Goal: Task Accomplishment & Management: Manage account settings

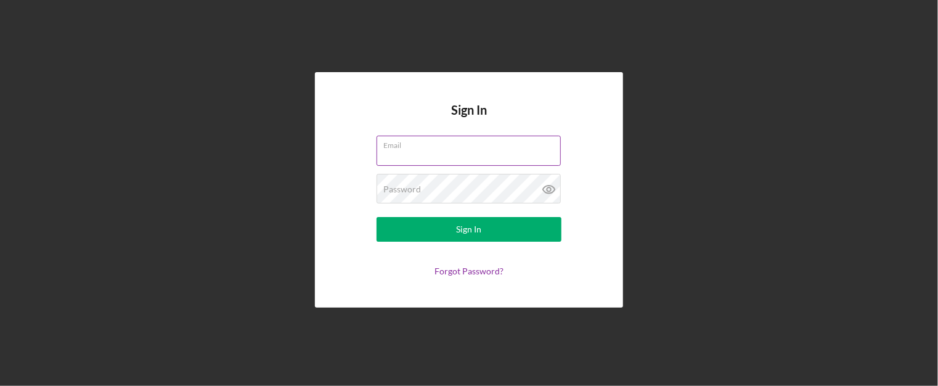
click at [439, 157] on input "Email" at bounding box center [468, 151] width 184 height 30
type input "[PERSON_NAME][EMAIL_ADDRESS][PERSON_NAME][DOMAIN_NAME]"
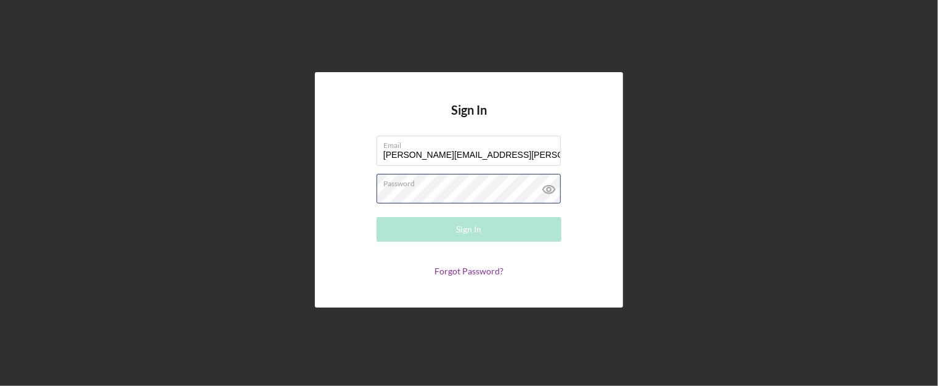
click at [458, 184] on div "Password Required" at bounding box center [468, 189] width 185 height 31
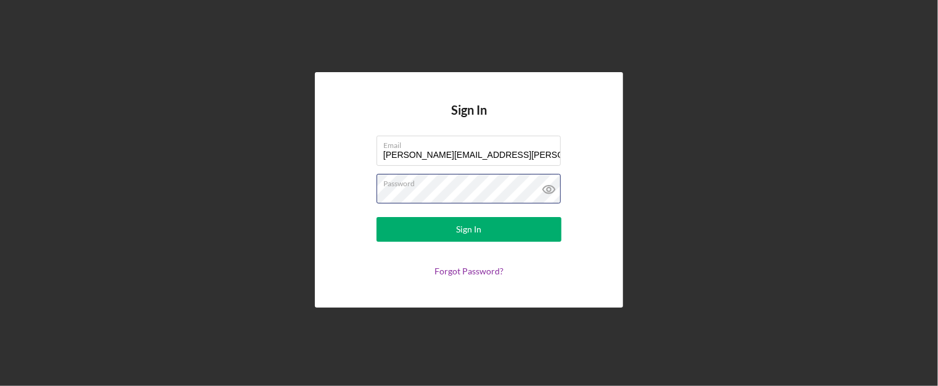
click at [376, 217] on button "Sign In" at bounding box center [468, 229] width 185 height 25
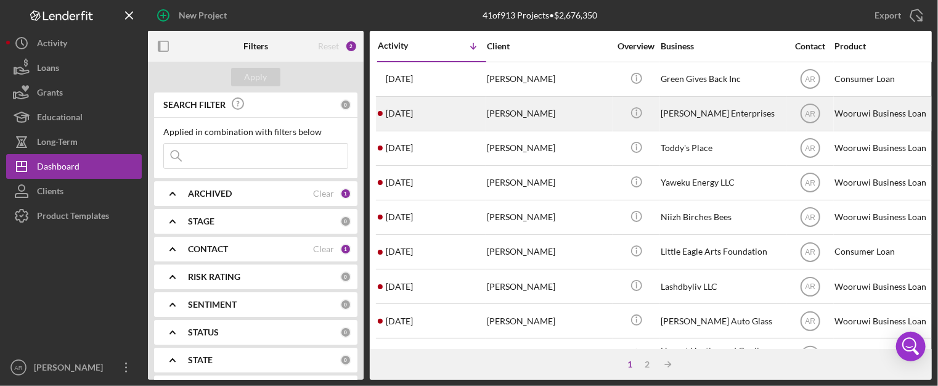
click at [483, 111] on div "[DATE] [PERSON_NAME]" at bounding box center [432, 113] width 108 height 33
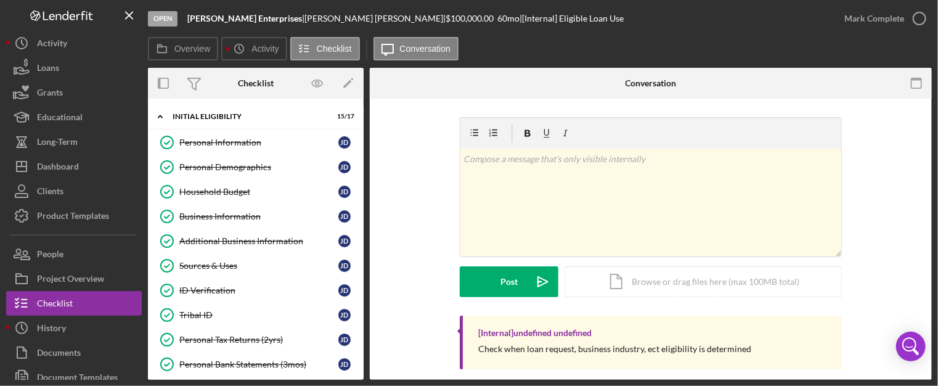
scroll to position [269, 0]
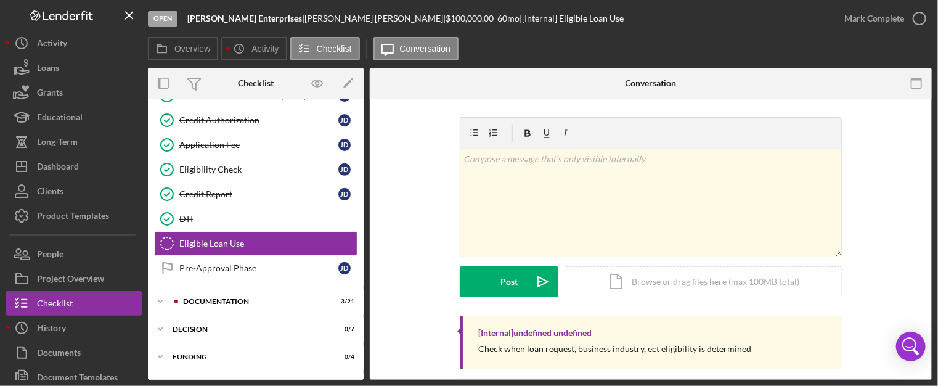
drag, startPoint x: 364, startPoint y: 249, endPoint x: 365, endPoint y: 286, distance: 37.0
click at [365, 286] on div "Overview Internal Workflow Stage Open Icon/Dropdown Arrow Archive (can unarchiv…" at bounding box center [540, 224] width 784 height 312
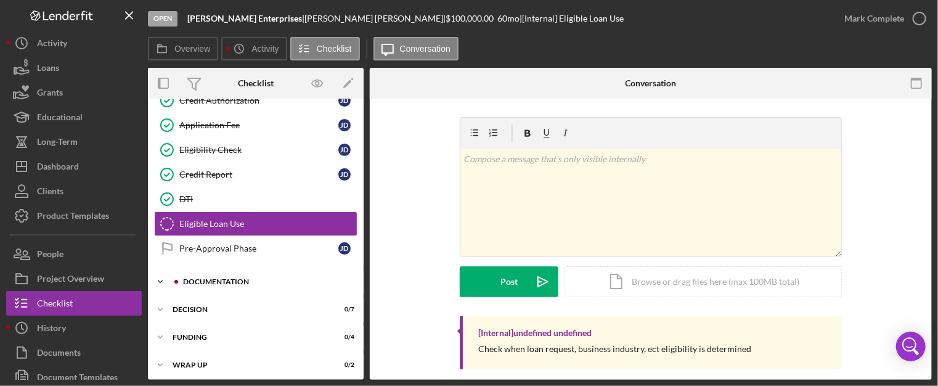
click at [214, 273] on div "Icon/Expander Documentation 3 / 21" at bounding box center [256, 281] width 216 height 25
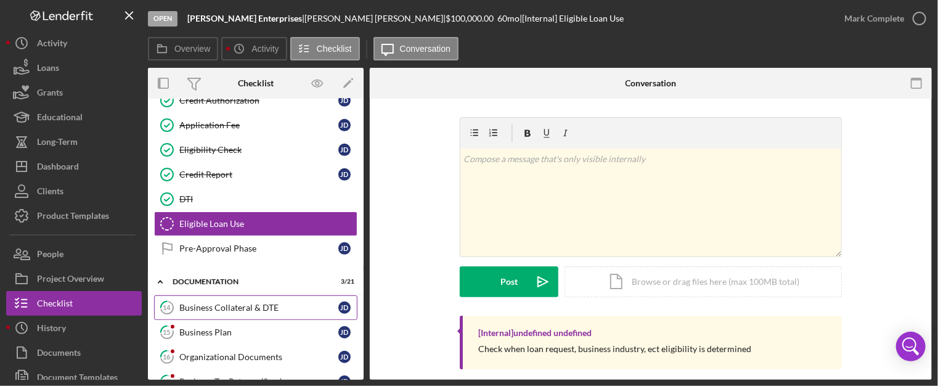
click at [226, 306] on div "Business Collateral & DTE" at bounding box center [258, 307] width 159 height 10
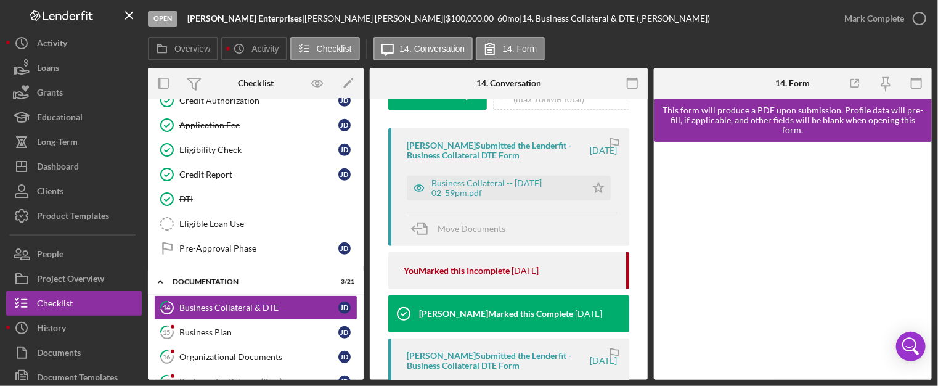
scroll to position [208, 0]
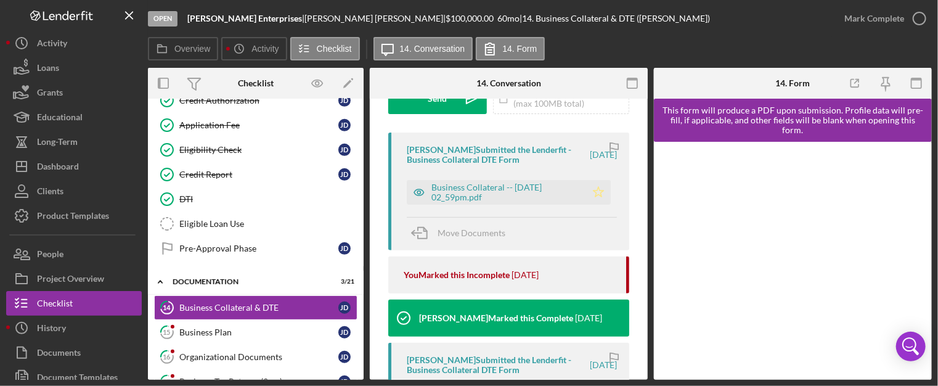
click at [593, 190] on polygon "button" at bounding box center [598, 192] width 10 height 10
click at [496, 188] on div "Business Collateral -- [DATE] 02_59pm.pdf" at bounding box center [505, 192] width 148 height 20
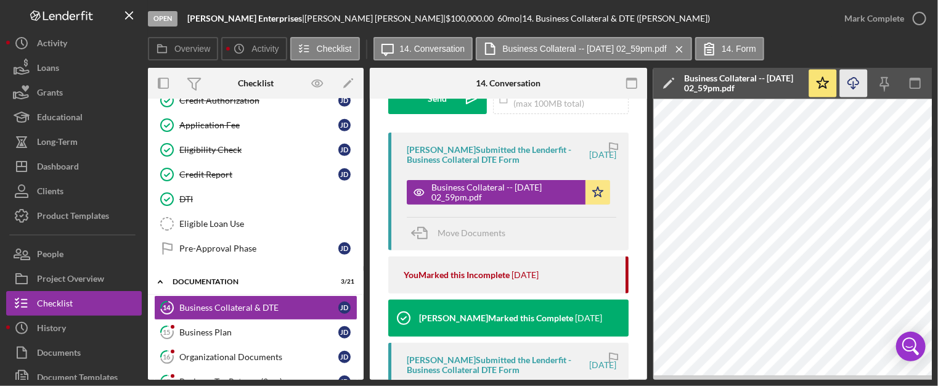
click at [856, 83] on icon "Icon/Download" at bounding box center [854, 84] width 28 height 28
click at [919, 18] on icon "button" at bounding box center [919, 18] width 31 height 31
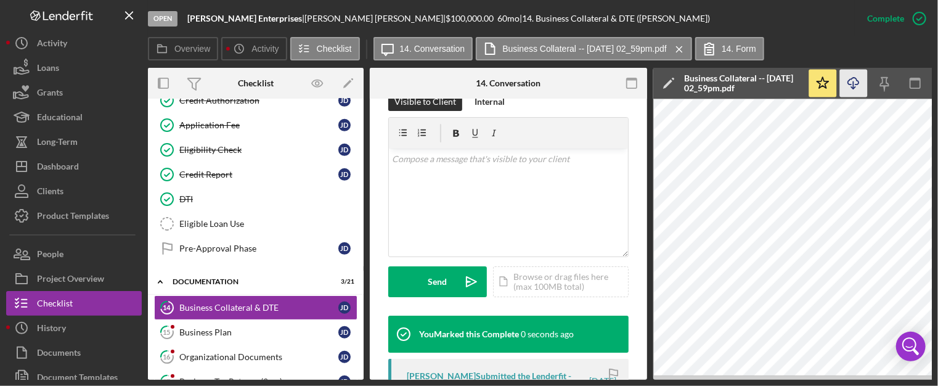
scroll to position [391, 0]
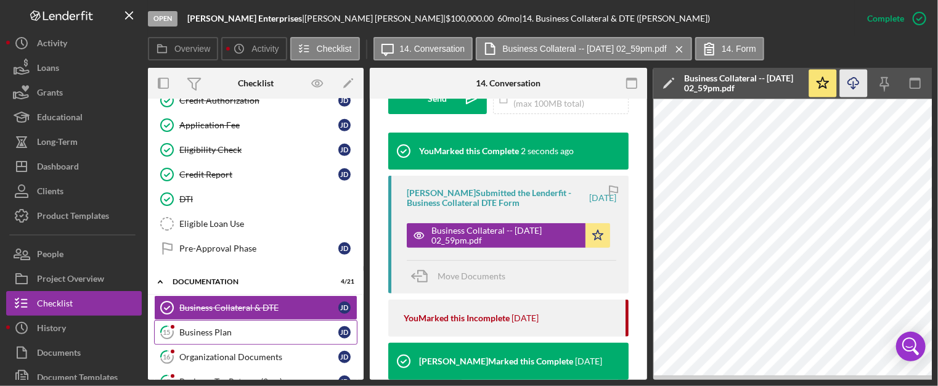
click at [219, 327] on div "Business Plan" at bounding box center [258, 332] width 159 height 10
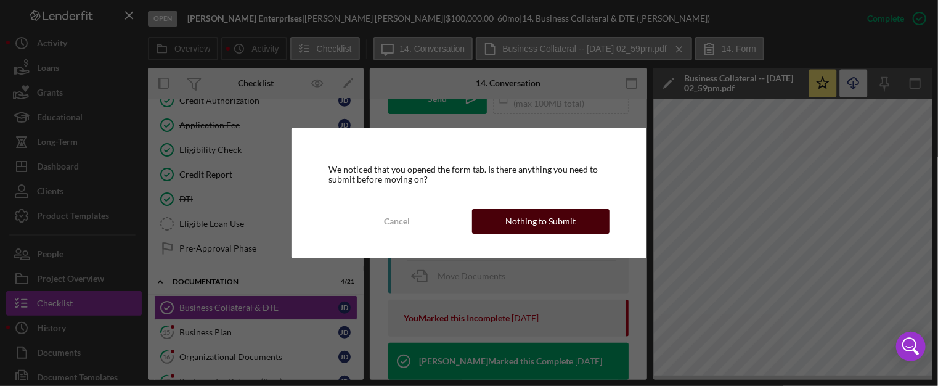
click at [542, 219] on div "Nothing to Submit" at bounding box center [541, 221] width 70 height 25
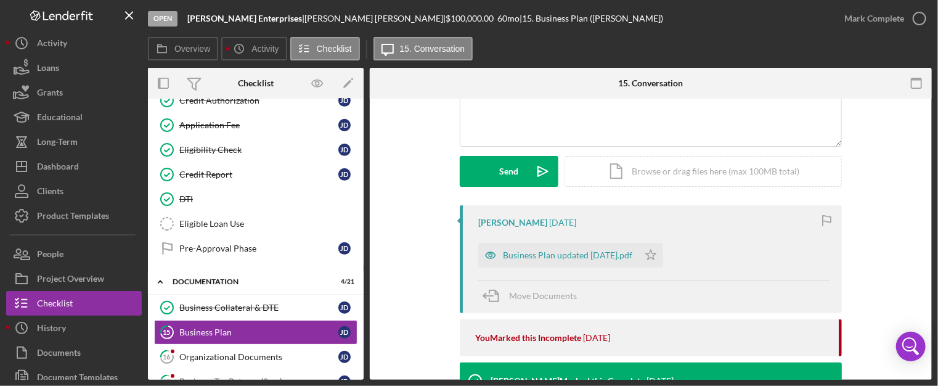
scroll to position [132, 0]
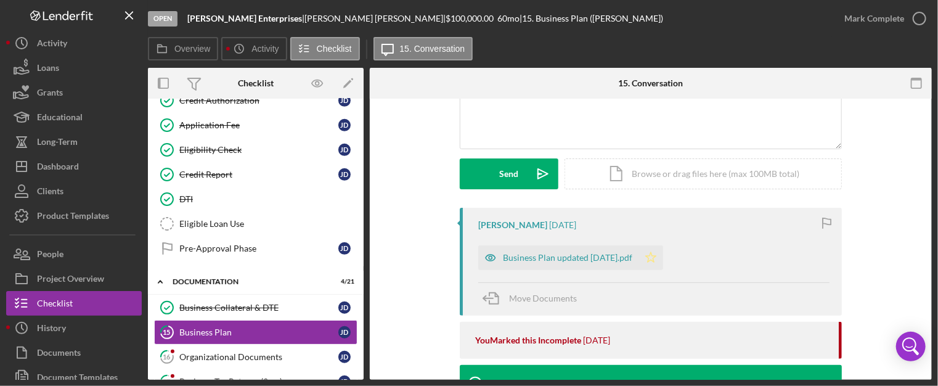
click at [652, 259] on icon "Icon/Star" at bounding box center [650, 257] width 25 height 25
click at [580, 261] on div "Business Plan updated [DATE].pdf" at bounding box center [567, 258] width 129 height 10
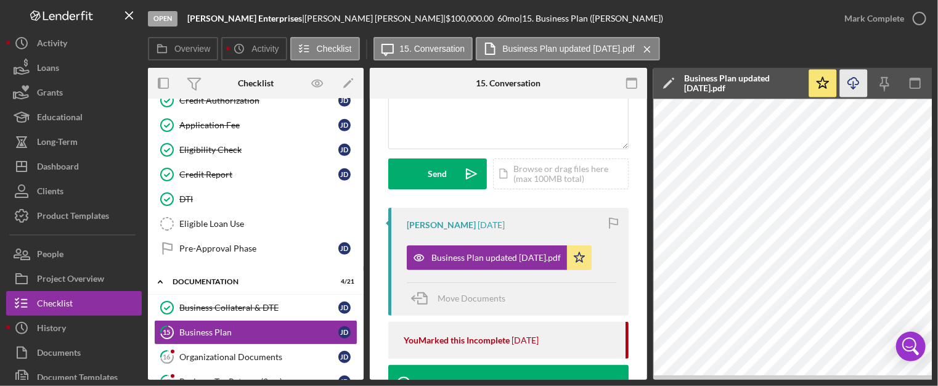
click at [854, 79] on icon "Icon/Download" at bounding box center [854, 84] width 28 height 28
click at [913, 18] on icon "button" at bounding box center [919, 18] width 31 height 31
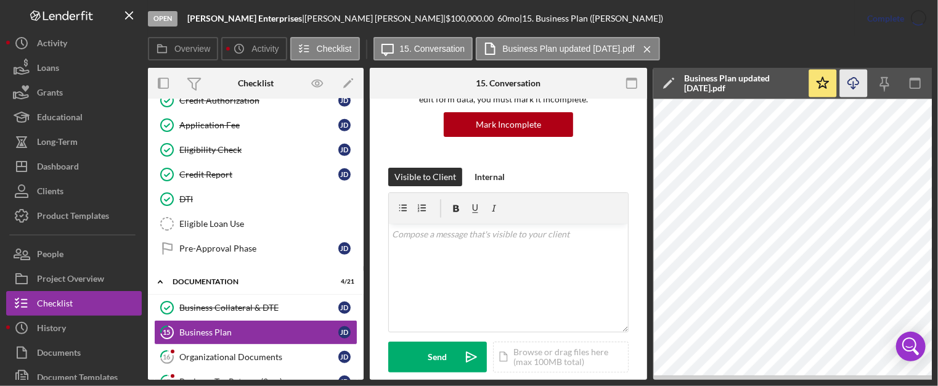
scroll to position [315, 0]
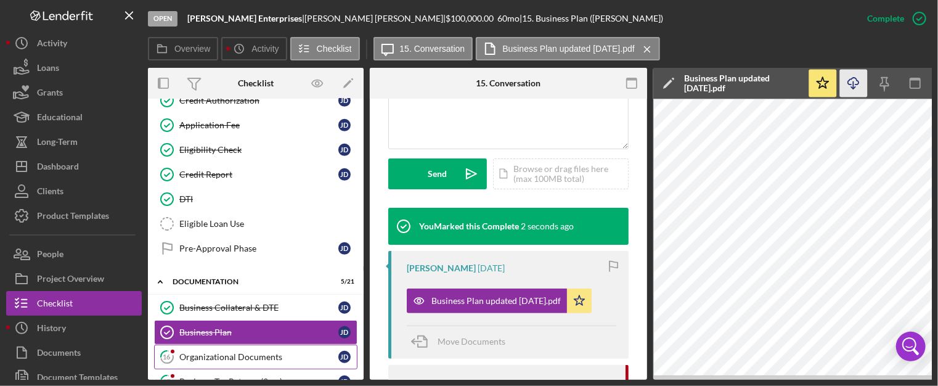
click at [251, 352] on div "Organizational Documents" at bounding box center [258, 357] width 159 height 10
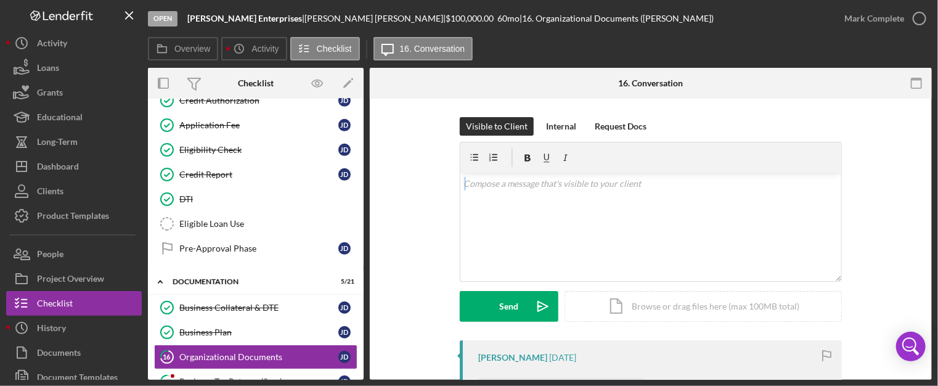
drag, startPoint x: 928, startPoint y: 165, endPoint x: 935, endPoint y: 190, distance: 26.3
click at [935, 190] on div "Open [PERSON_NAME] Enterprises | [PERSON_NAME] | $100,000.00 60 mo | 16. Organi…" at bounding box center [469, 193] width 938 height 386
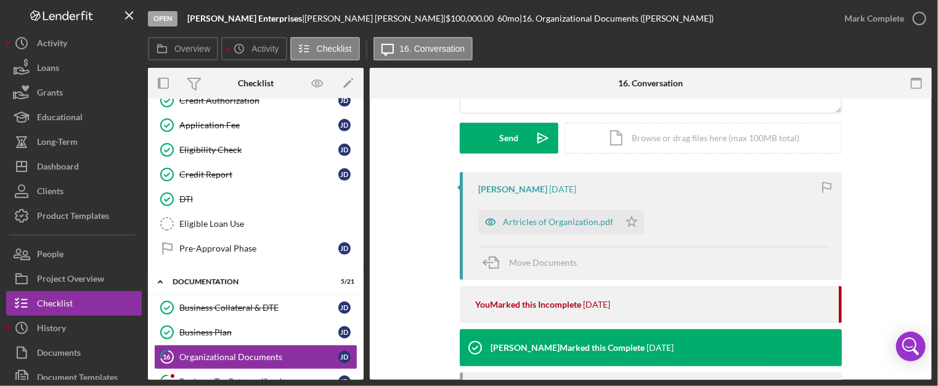
scroll to position [212, 0]
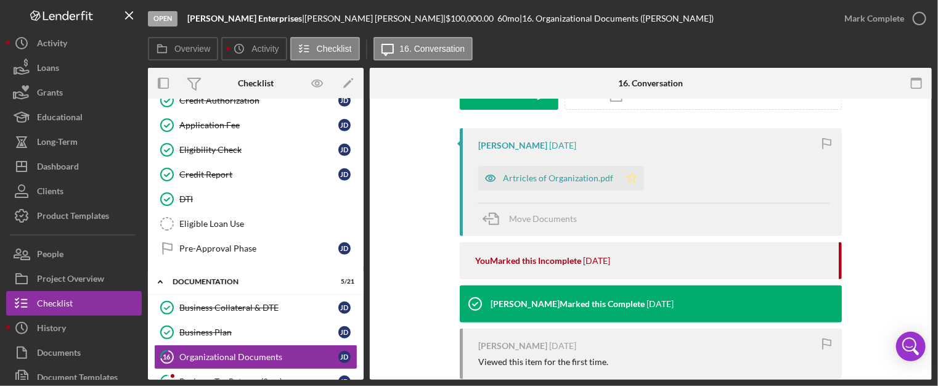
click at [630, 180] on polygon "button" at bounding box center [632, 177] width 10 height 10
click at [557, 179] on div "Artricles of Organization.pdf" at bounding box center [558, 178] width 110 height 10
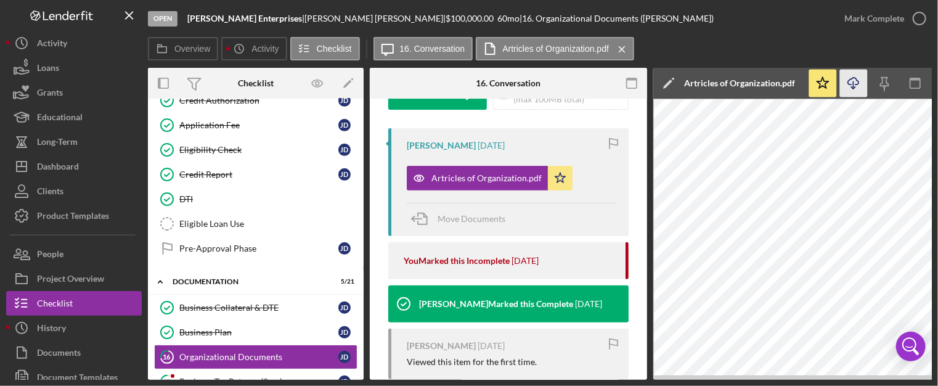
click at [851, 85] on icon "Icon/Download" at bounding box center [854, 84] width 28 height 28
click at [922, 21] on icon "button" at bounding box center [919, 18] width 31 height 31
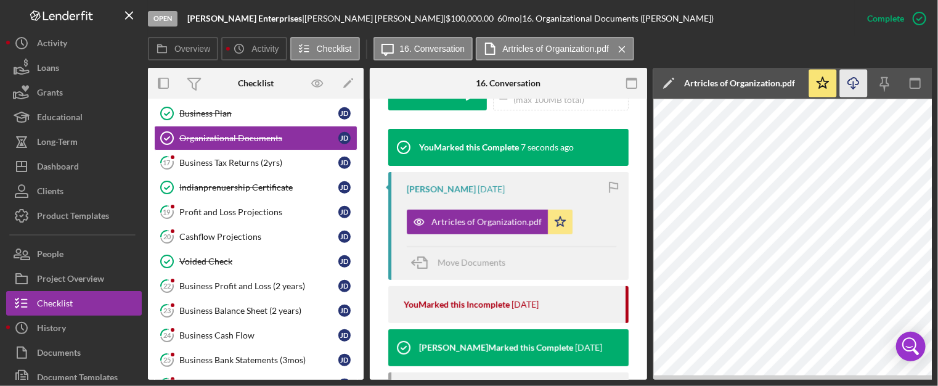
scroll to position [508, 0]
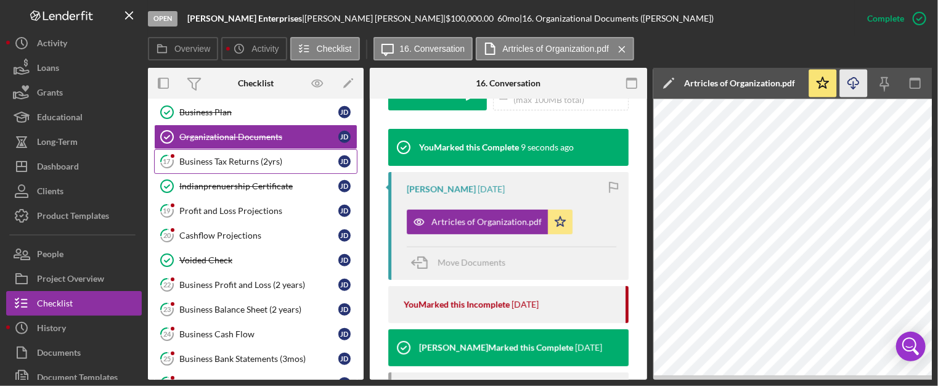
click at [245, 156] on div "Business Tax Returns (2yrs)" at bounding box center [258, 161] width 159 height 10
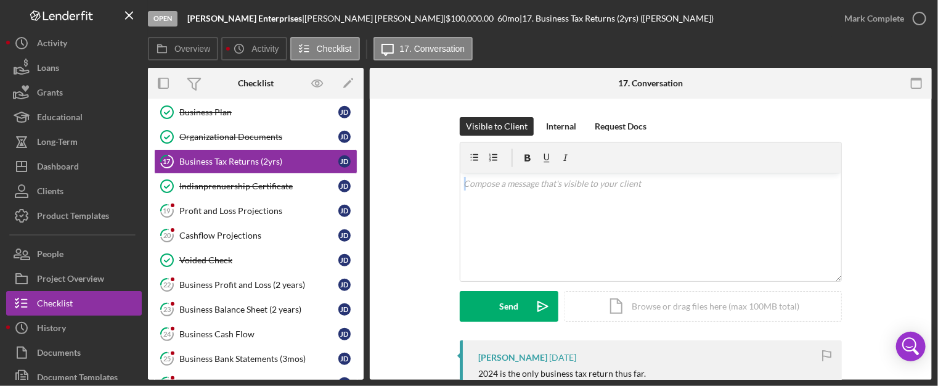
drag, startPoint x: 927, startPoint y: 158, endPoint x: 936, endPoint y: 200, distance: 42.9
click at [936, 200] on div "Open [PERSON_NAME] Enterprises | [PERSON_NAME] | $100,000.00 60 mo | 17. Busine…" at bounding box center [469, 193] width 938 height 386
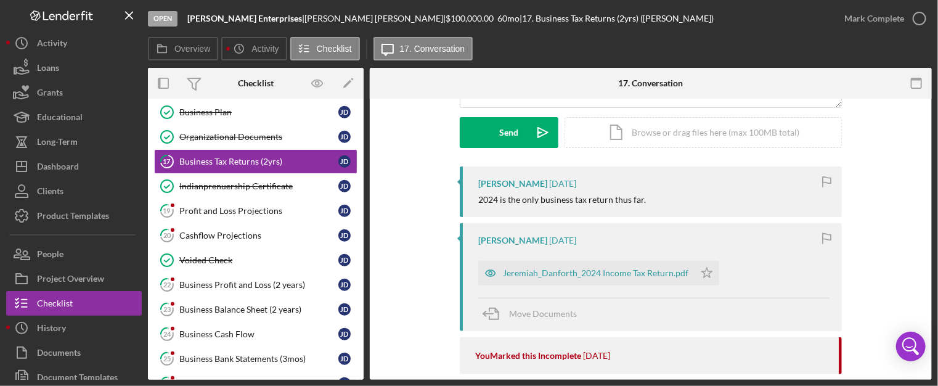
scroll to position [189, 0]
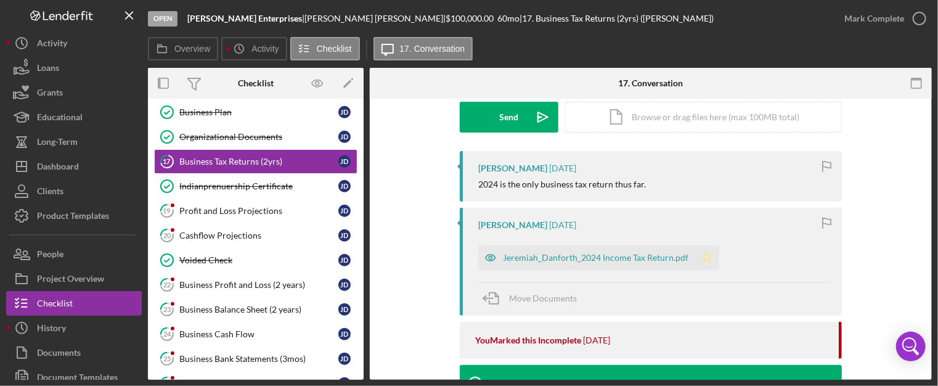
click at [702, 258] on icon "Icon/Star" at bounding box center [706, 257] width 25 height 25
click at [620, 258] on div "Jeremiah_Danforth_2024 Income Tax Return.pdf" at bounding box center [595, 258] width 185 height 10
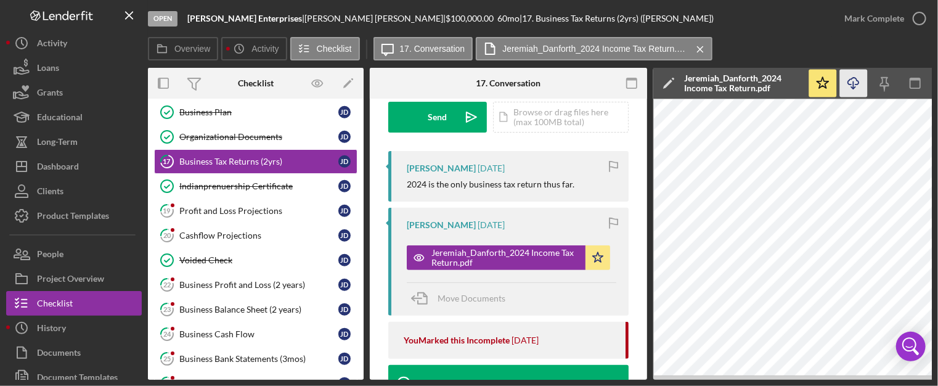
click at [853, 84] on line "button" at bounding box center [853, 84] width 0 height 7
click at [927, 16] on icon "button" at bounding box center [919, 18] width 31 height 31
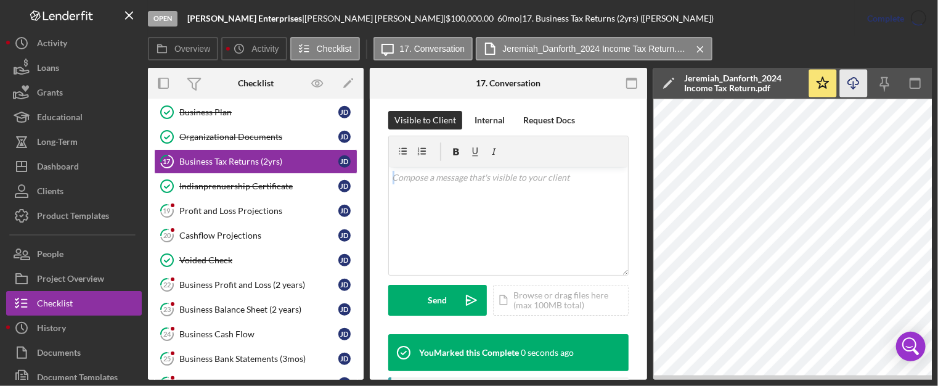
scroll to position [372, 0]
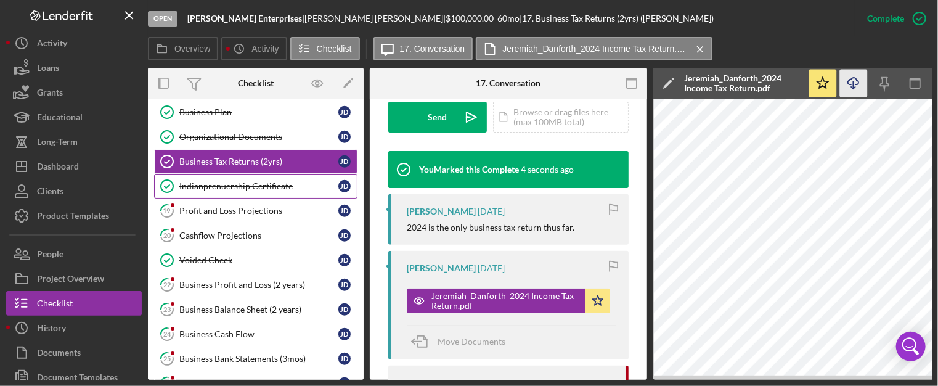
click at [251, 181] on div "Indianprenuership Certificate" at bounding box center [258, 186] width 159 height 10
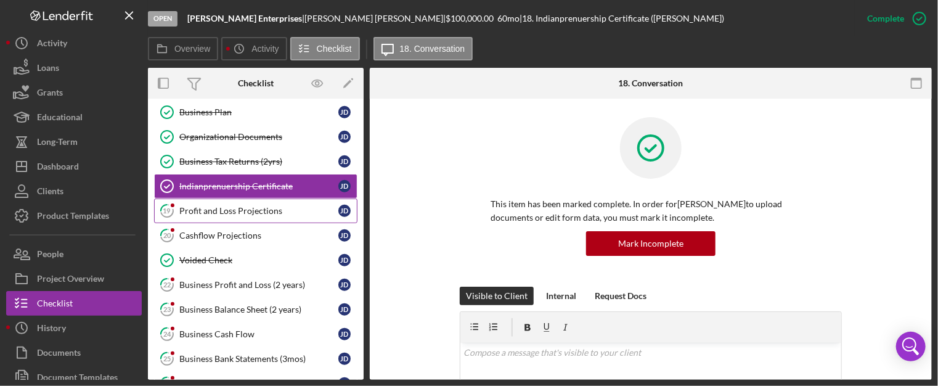
click at [241, 206] on div "Profit and Loss Projections" at bounding box center [258, 211] width 159 height 10
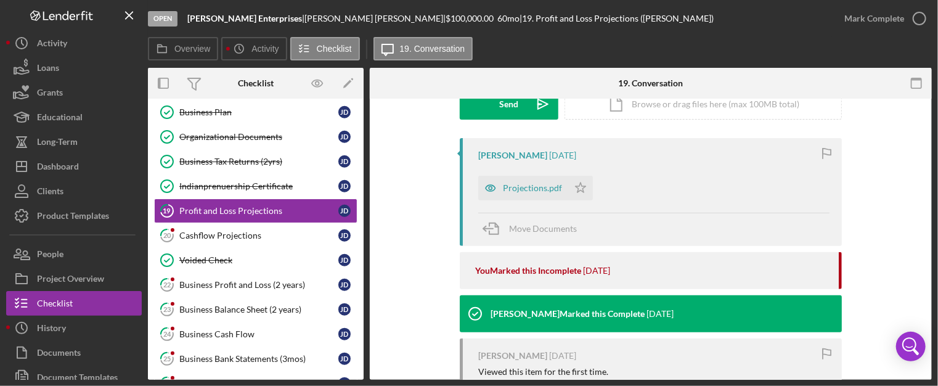
scroll to position [185, 0]
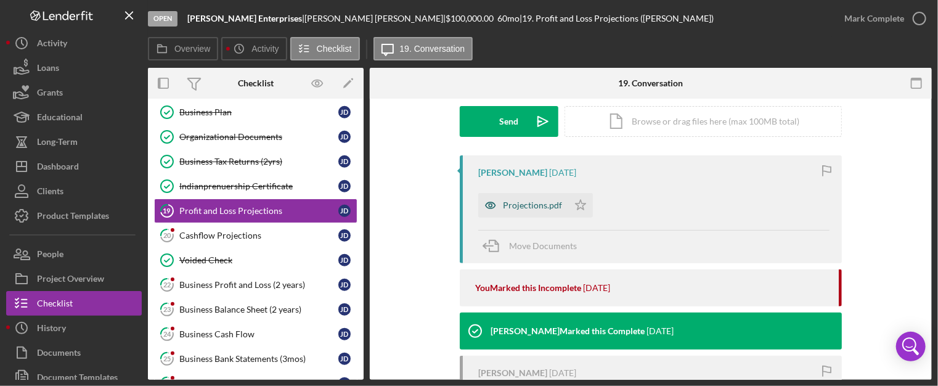
click at [526, 208] on div "Projections.pdf" at bounding box center [532, 205] width 59 height 10
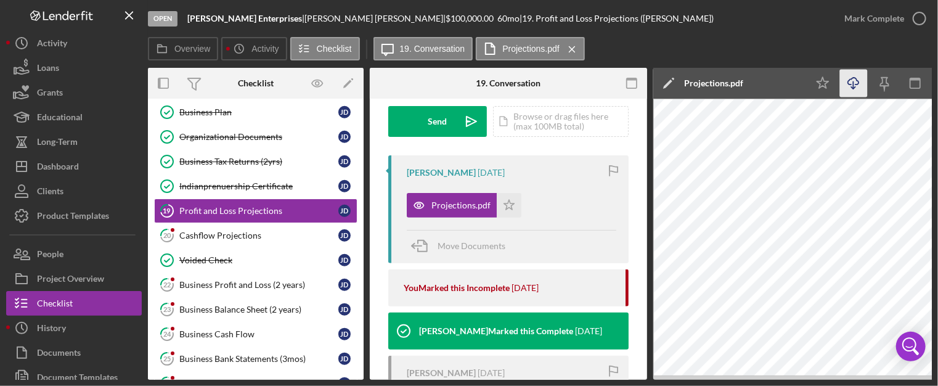
click at [851, 84] on icon "Icon/Download" at bounding box center [854, 84] width 28 height 28
click at [917, 20] on icon "button" at bounding box center [919, 18] width 31 height 31
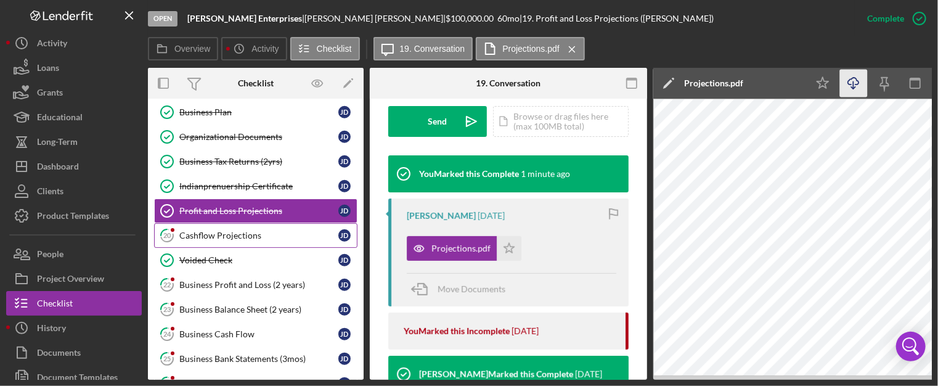
click at [229, 230] on div "Cashflow Projections" at bounding box center [258, 235] width 159 height 10
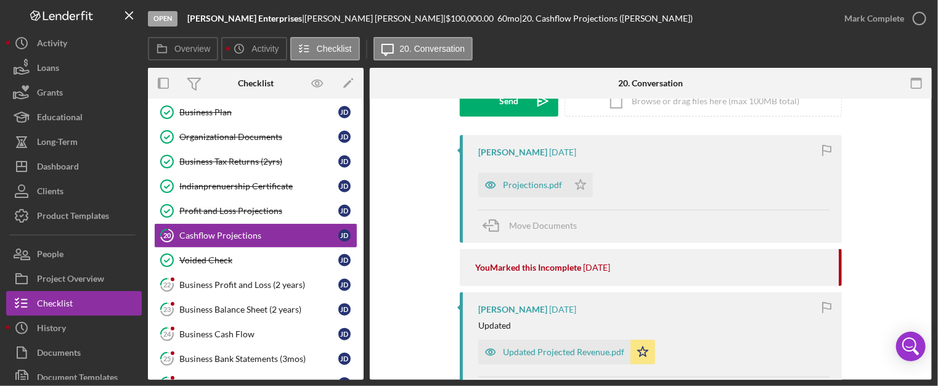
scroll to position [196, 0]
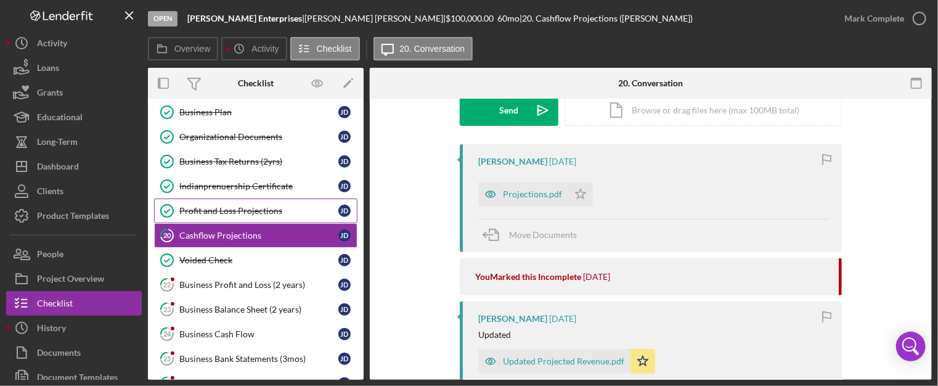
click at [227, 206] on div "Profit and Loss Projections" at bounding box center [258, 211] width 159 height 10
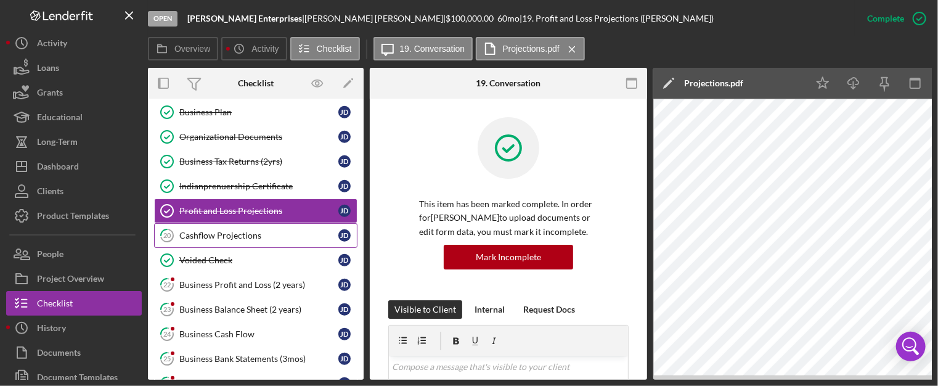
click at [225, 230] on div "Cashflow Projections" at bounding box center [258, 235] width 159 height 10
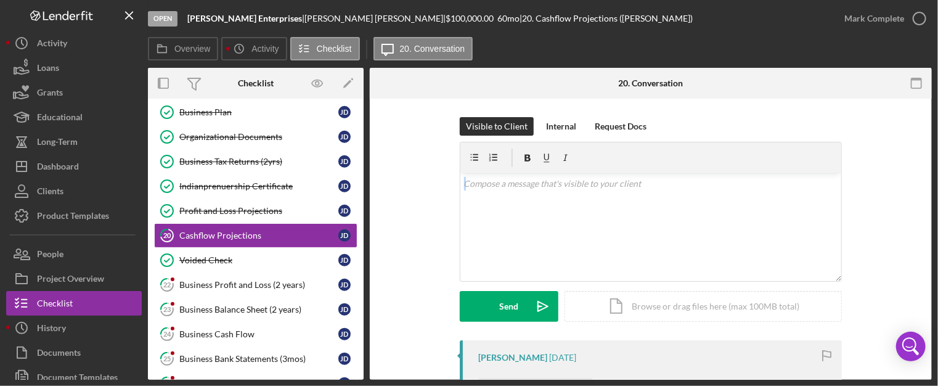
drag, startPoint x: 928, startPoint y: 129, endPoint x: 936, endPoint y: 183, distance: 54.9
click at [936, 183] on div "Open [PERSON_NAME] Enterprises | [PERSON_NAME] | $100,000.00 60 mo | 20. Cashfl…" at bounding box center [469, 193] width 938 height 386
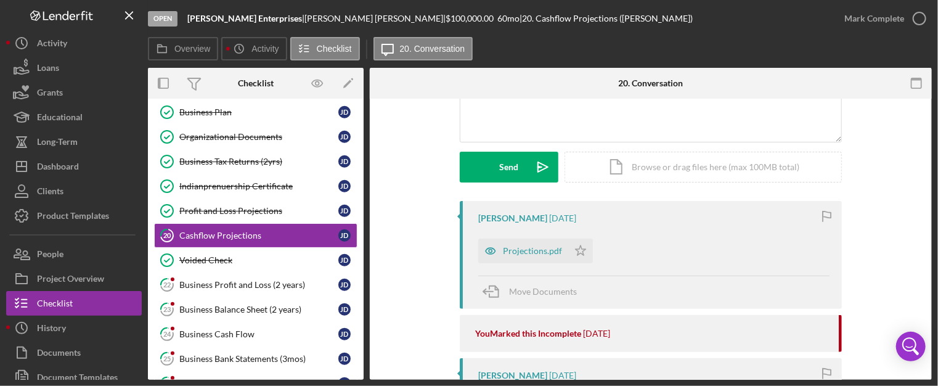
scroll to position [164, 0]
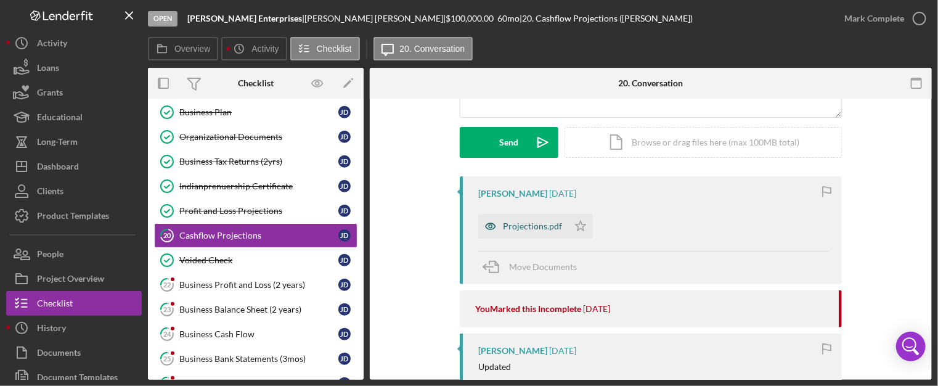
click at [535, 221] on div "Projections.pdf" at bounding box center [532, 226] width 59 height 10
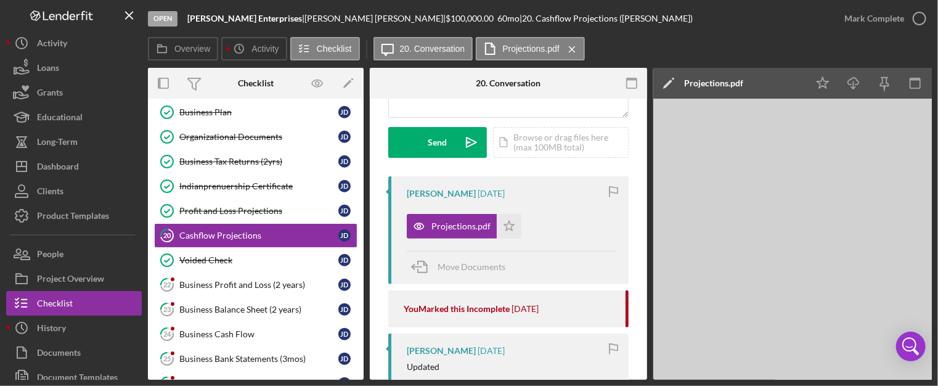
click at [535, 221] on div "Projections.pdf Icon/Star" at bounding box center [511, 223] width 209 height 31
